Goal: Information Seeking & Learning: Learn about a topic

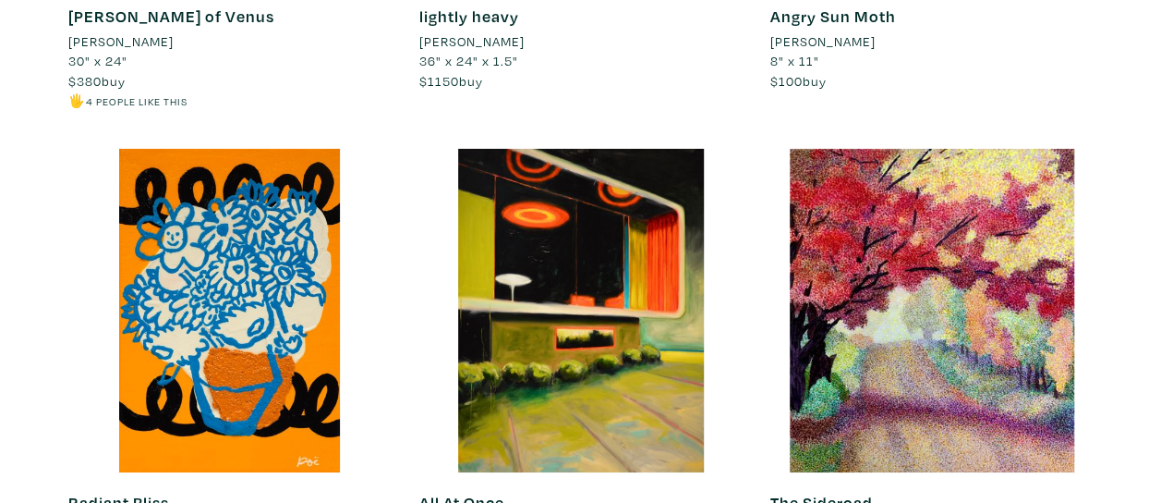
scroll to position [3111, 0]
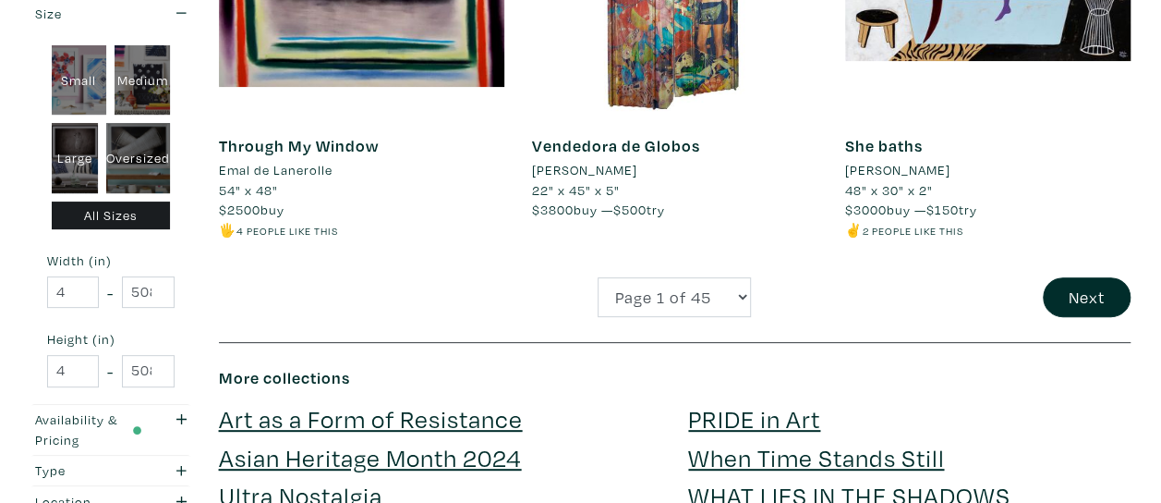
scroll to position [3655, 0]
click at [746, 298] on select "Page 1 of 45 Page 2 of 45 Page 3 of 45 Page 4 of 45 Page 5 of 45 Page 6 of 45 P…" at bounding box center [674, 297] width 153 height 40
select select "2"
click at [598, 277] on select "Page 1 of 45 Page 2 of 45 Page 3 of 45 Page 4 of 45 Page 5 of 45 Page 6 of 45 P…" at bounding box center [674, 297] width 153 height 40
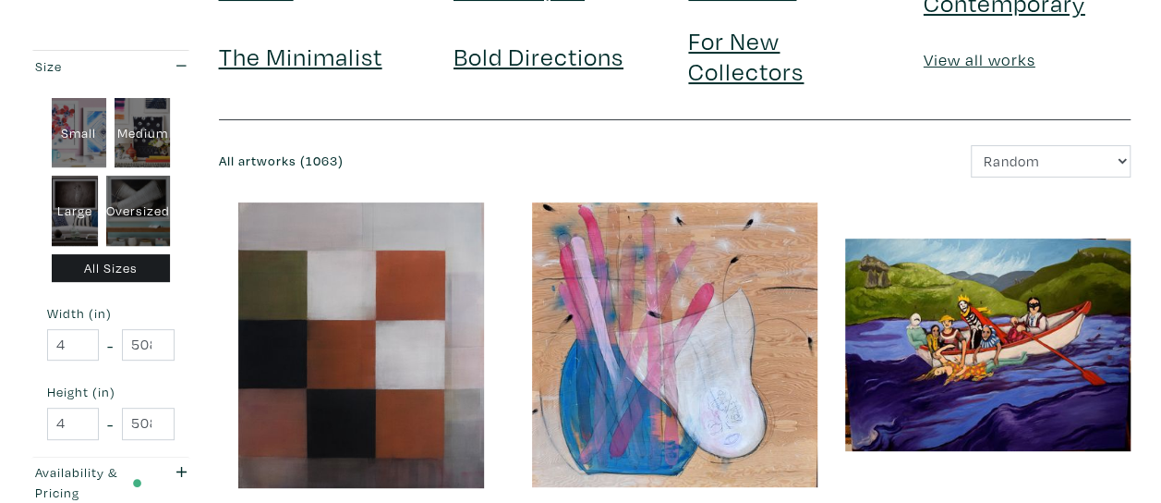
scroll to position [0, 0]
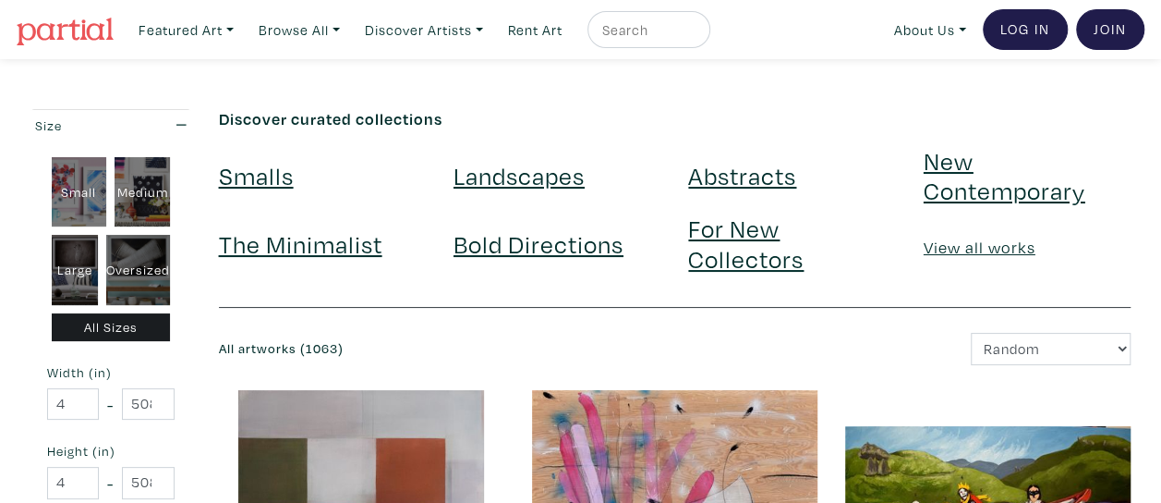
click at [548, 181] on link "Landscapes" at bounding box center [519, 175] width 131 height 32
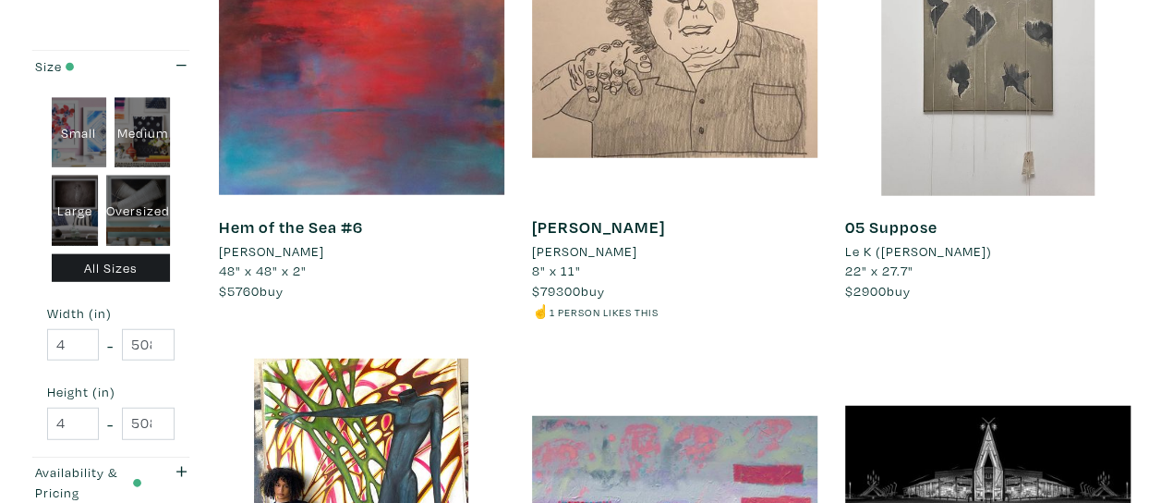
scroll to position [2264, 0]
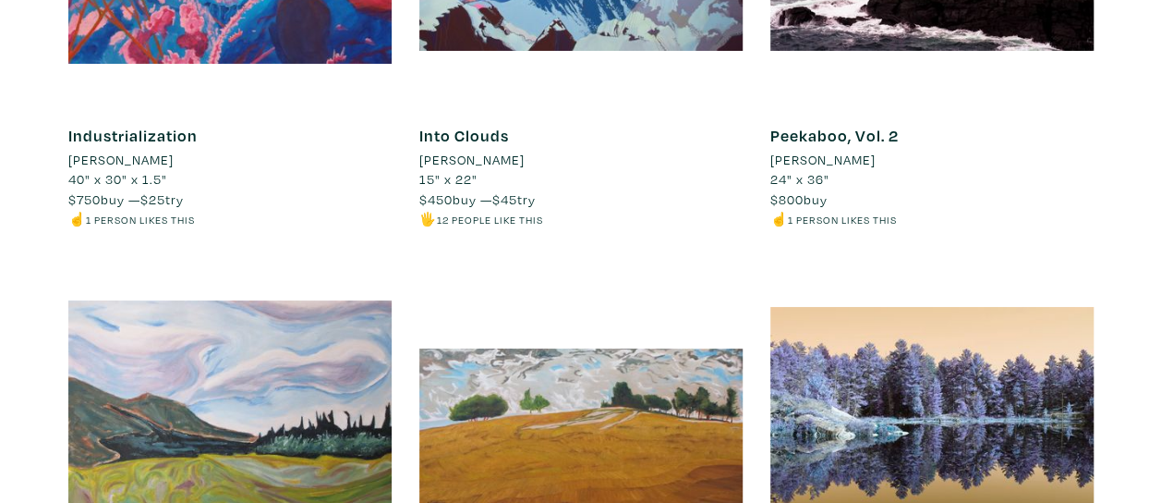
scroll to position [6941, 0]
